Goal: Transaction & Acquisition: Obtain resource

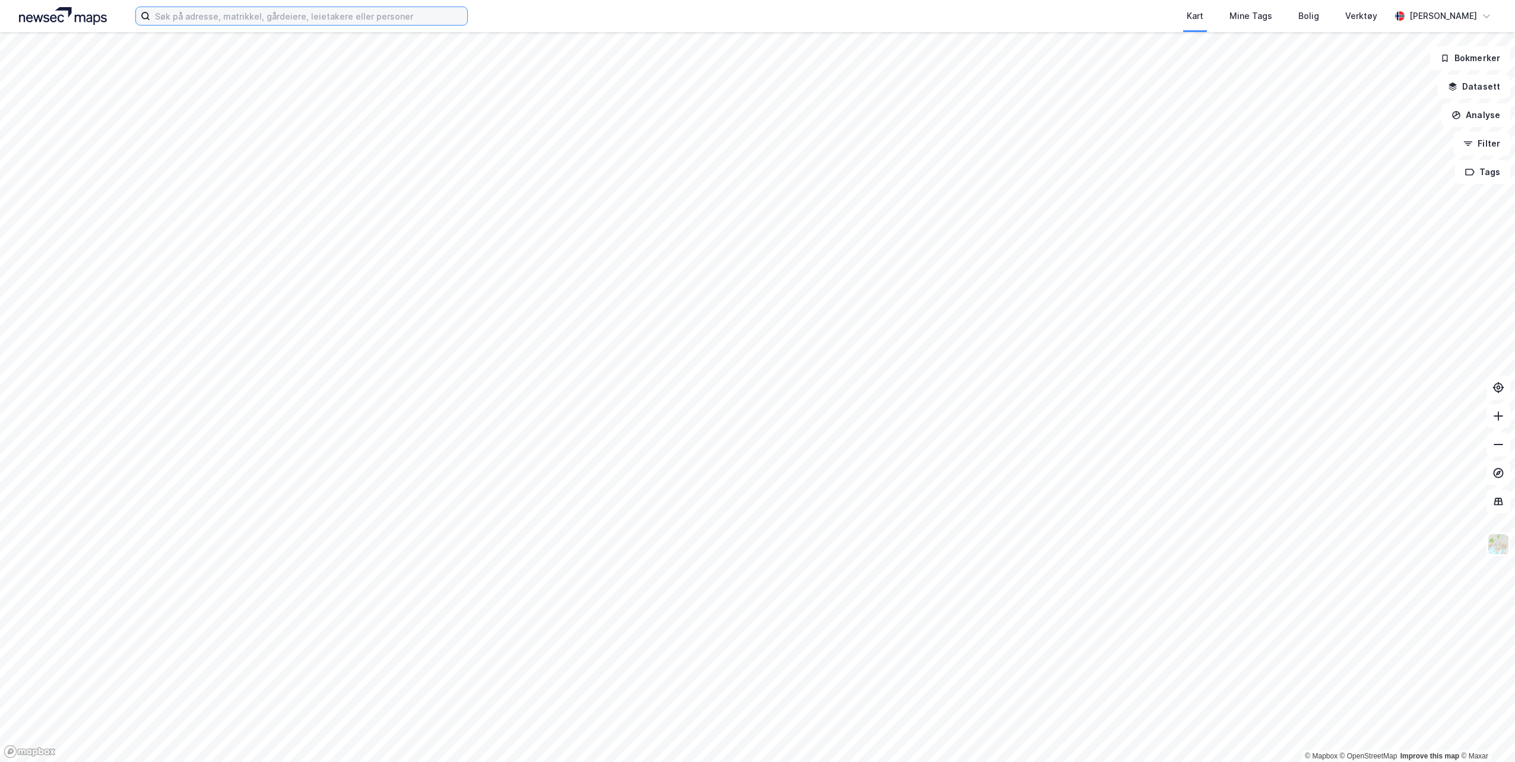
click at [256, 18] on input at bounding box center [308, 16] width 317 height 18
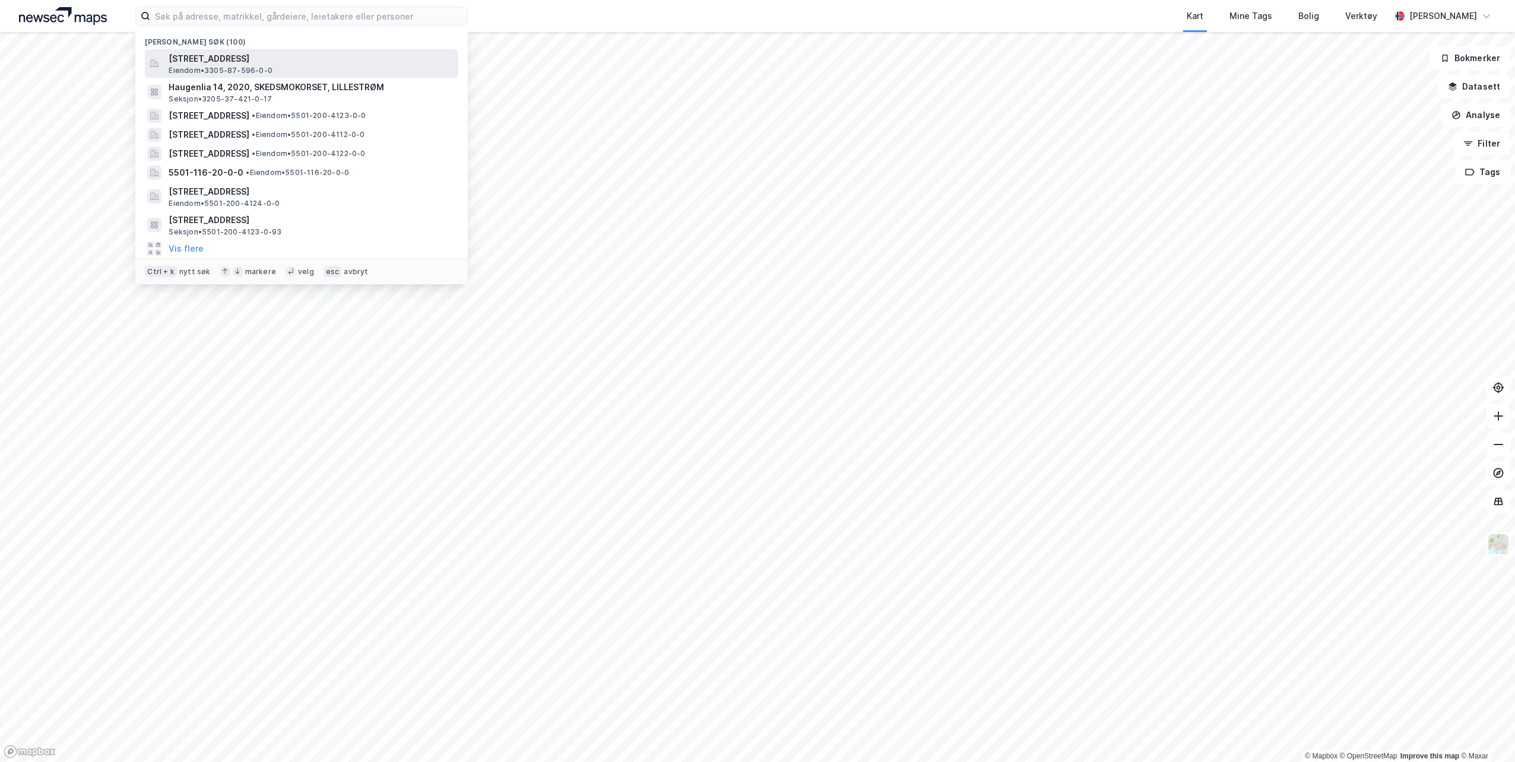
click at [224, 59] on span "[STREET_ADDRESS]" at bounding box center [311, 59] width 285 height 14
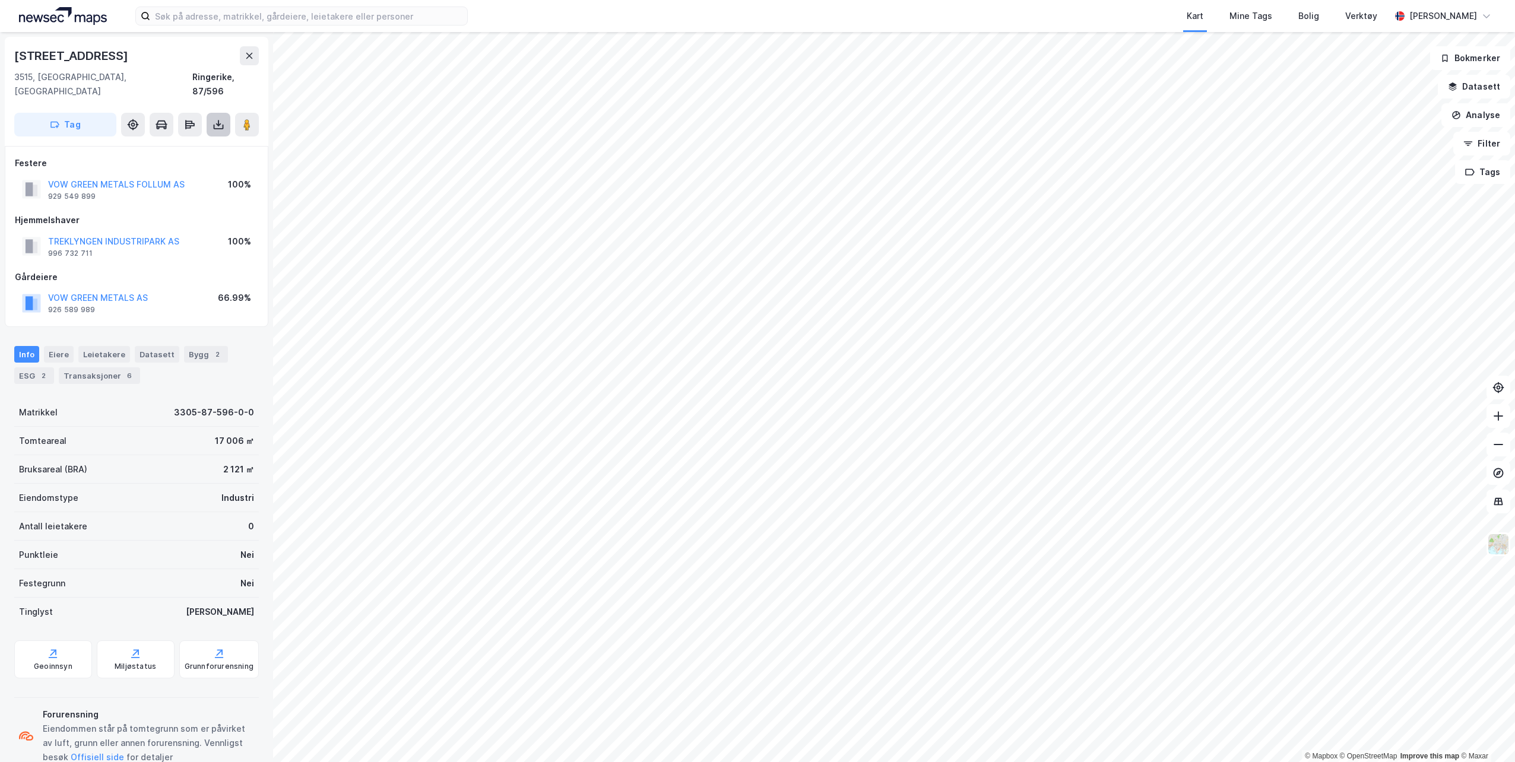
click at [220, 119] on icon at bounding box center [219, 125] width 12 height 12
click at [184, 144] on div "Last ned grunnbok" at bounding box center [159, 149] width 69 height 10
click at [220, 124] on icon at bounding box center [218, 125] width 5 height 3
click at [180, 144] on div "Last ned grunnbok" at bounding box center [159, 149] width 69 height 10
